Goal: Information Seeking & Learning: Learn about a topic

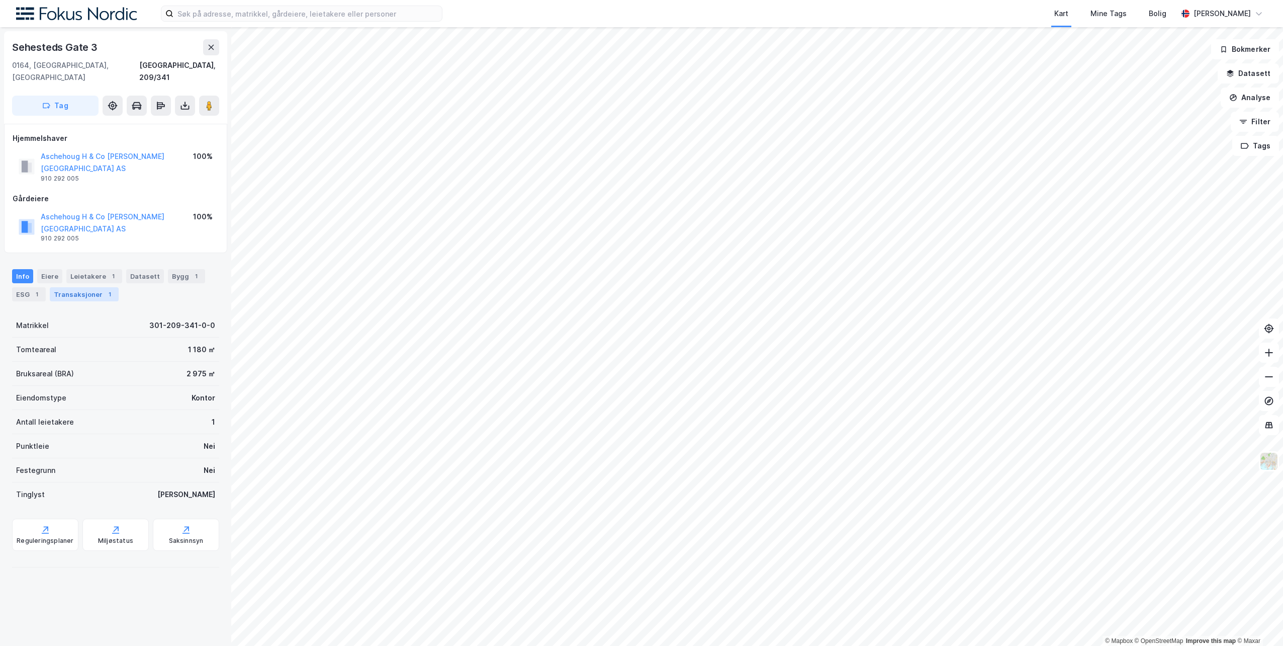
drag, startPoint x: 81, startPoint y: 242, endPoint x: 83, endPoint y: 257, distance: 15.3
click at [81, 269] on div "Leietakere 1" at bounding box center [94, 276] width 56 height 14
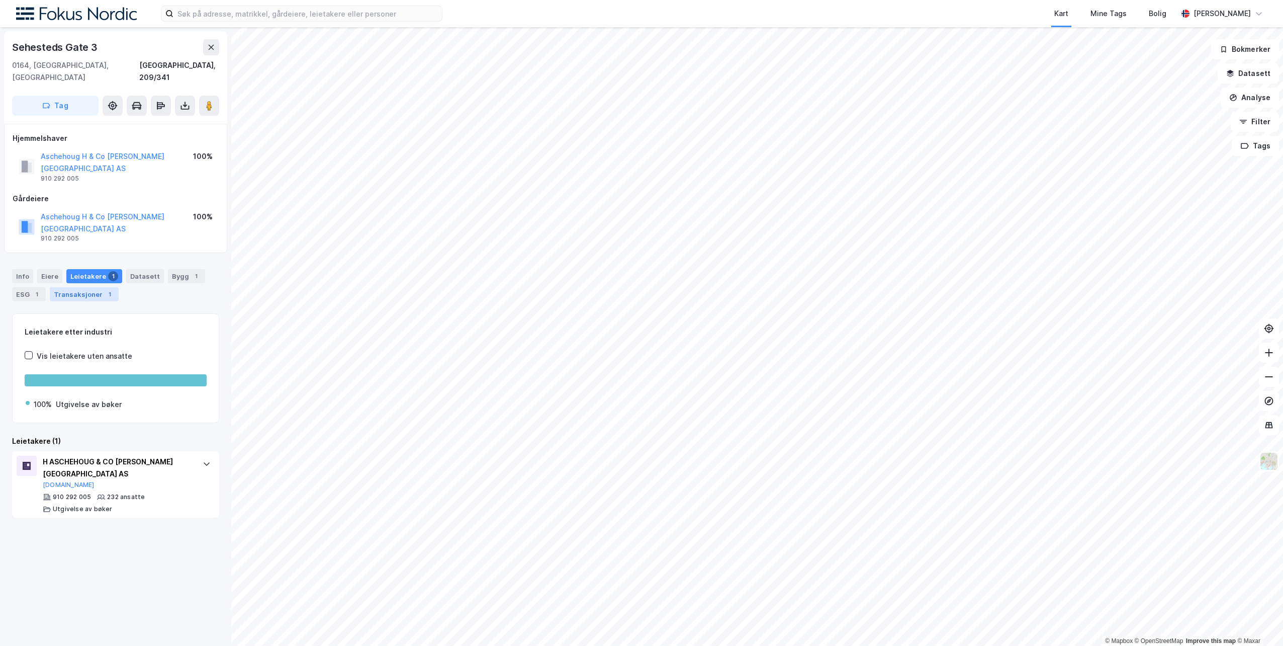
click at [83, 287] on div "Transaksjoner 1" at bounding box center [84, 294] width 69 height 14
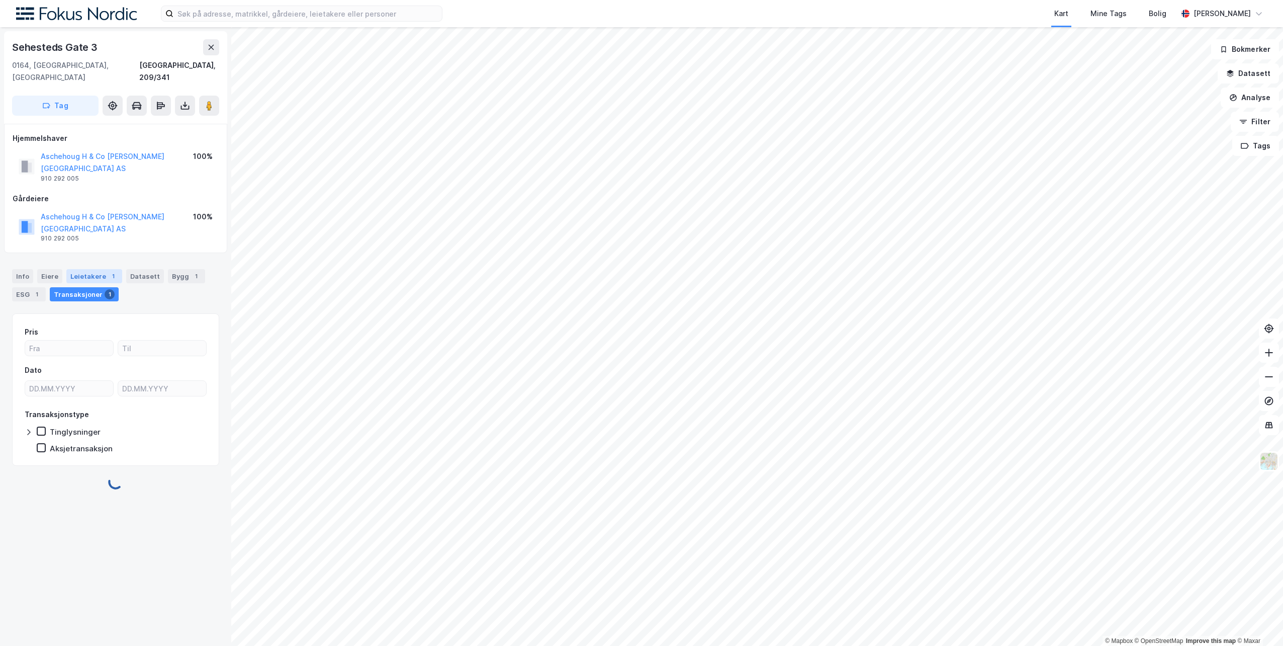
click at [89, 269] on div "Leietakere 1" at bounding box center [94, 276] width 56 height 14
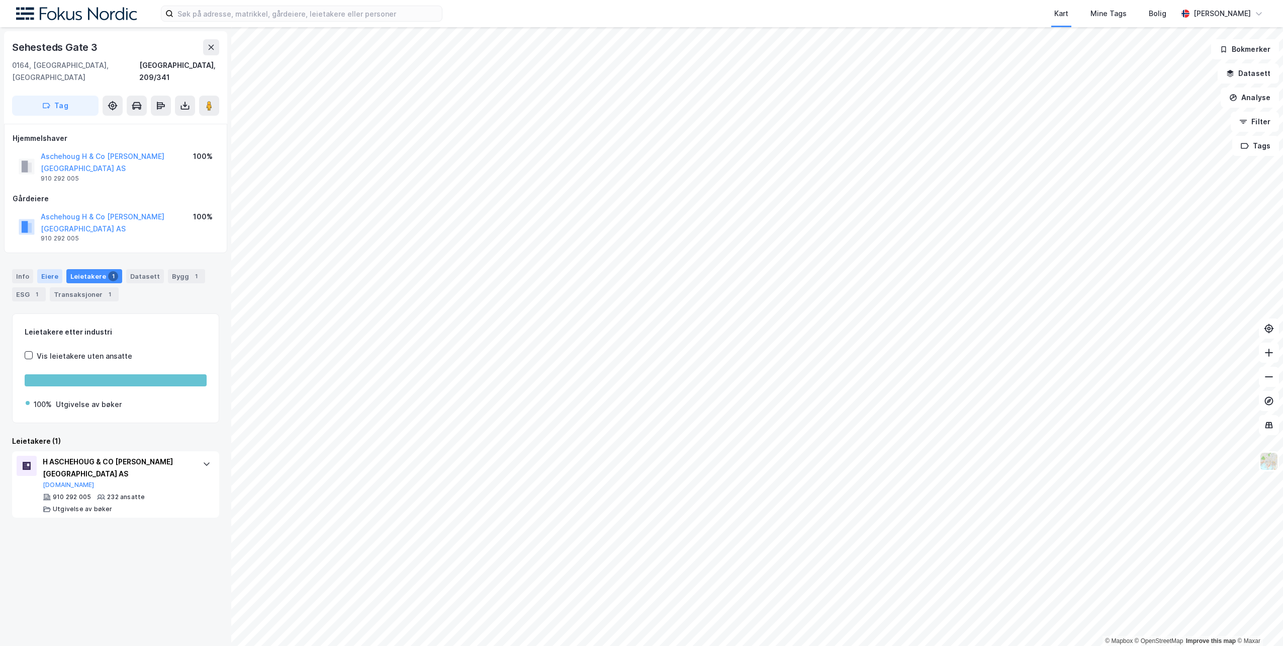
click at [49, 269] on div "Eiere" at bounding box center [49, 276] width 25 height 14
